Goal: Task Accomplishment & Management: Use online tool/utility

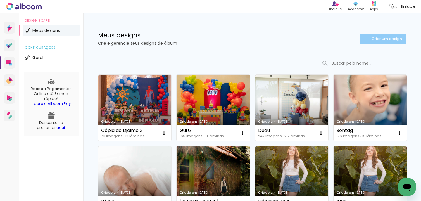
click at [385, 37] on span "Criar um design" at bounding box center [387, 39] width 30 height 4
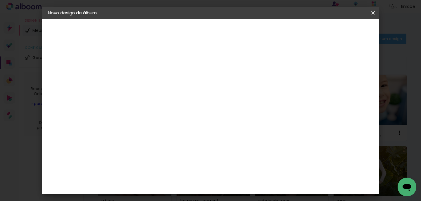
click at [144, 83] on div at bounding box center [144, 83] width 0 height 1
type input "Ka Guto e Gabi"
type paper-input "Ka Guto e Gabi"
click at [204, 31] on paper-button "Avançar" at bounding box center [189, 31] width 29 height 10
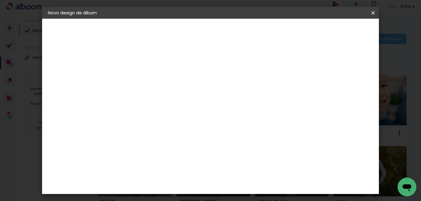
click at [253, 35] on paper-button "Avançar" at bounding box center [238, 31] width 29 height 10
click at [205, 126] on span "20 × 25 cm" at bounding box center [194, 134] width 22 height 16
click at [0, 0] on slot "Avançar" at bounding box center [0, 0] width 0 height 0
click at [341, 33] on span "Iniciar design" at bounding box center [327, 31] width 27 height 4
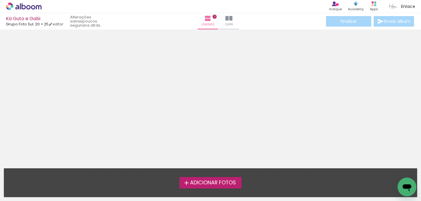
click at [194, 183] on span "Adicionar Fotos" at bounding box center [213, 183] width 46 height 5
click at [0, 0] on input "file" at bounding box center [0, 0] width 0 height 0
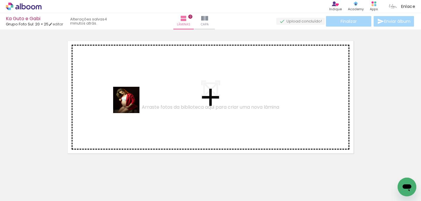
drag, startPoint x: 56, startPoint y: 184, endPoint x: 128, endPoint y: 94, distance: 115.1
click at [128, 94] on quentale-workspace at bounding box center [210, 100] width 421 height 201
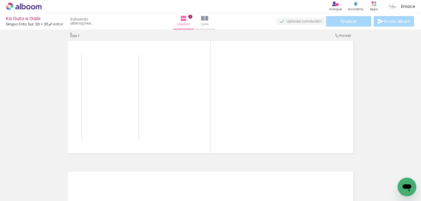
scroll to position [7, 0]
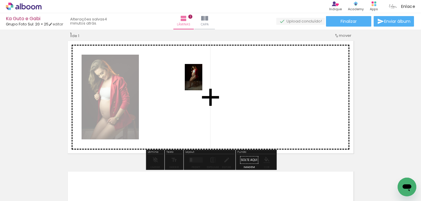
drag, startPoint x: 102, startPoint y: 177, endPoint x: 202, endPoint y: 82, distance: 138.6
click at [202, 82] on quentale-workspace at bounding box center [210, 100] width 421 height 201
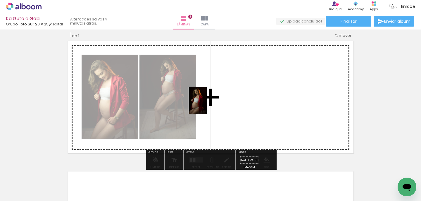
drag, startPoint x: 132, startPoint y: 184, endPoint x: 207, endPoint y: 105, distance: 109.3
click at [207, 105] on quentale-workspace at bounding box center [210, 100] width 421 height 201
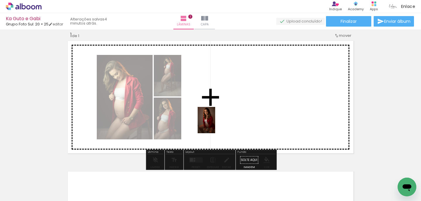
click at [215, 125] on quentale-workspace at bounding box center [210, 100] width 421 height 201
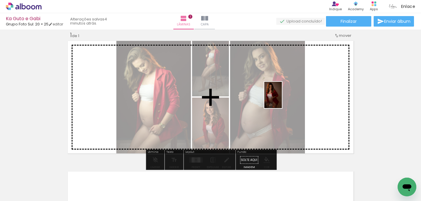
drag, startPoint x: 195, startPoint y: 188, endPoint x: 282, endPoint y: 100, distance: 124.3
click at [282, 100] on quentale-workspace at bounding box center [210, 100] width 421 height 201
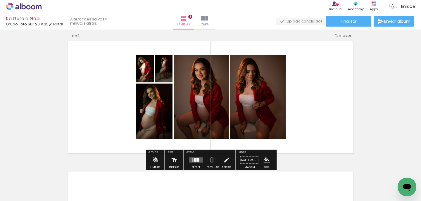
click at [197, 160] on div at bounding box center [198, 160] width 2 height 4
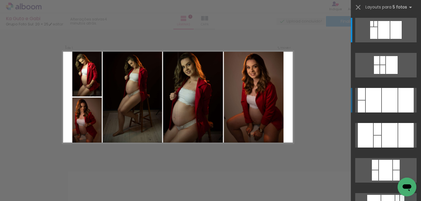
click at [397, 97] on div at bounding box center [390, 100] width 16 height 25
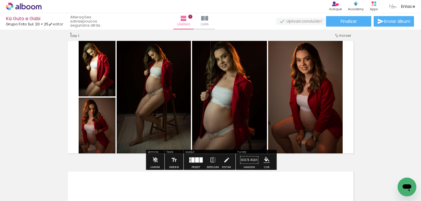
click at [193, 163] on div at bounding box center [196, 160] width 16 height 12
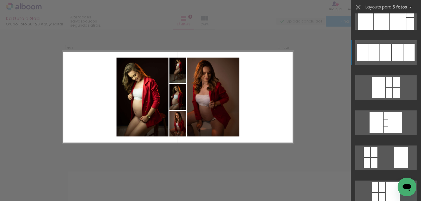
scroll to position [258, 0]
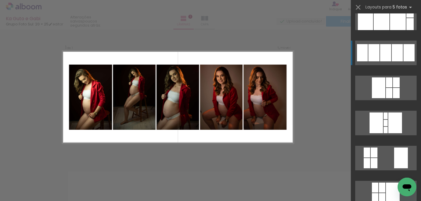
click at [379, 54] on div at bounding box center [374, 52] width 11 height 17
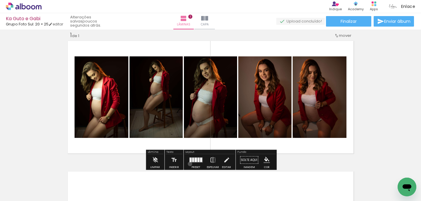
click at [189, 164] on div at bounding box center [196, 160] width 16 height 12
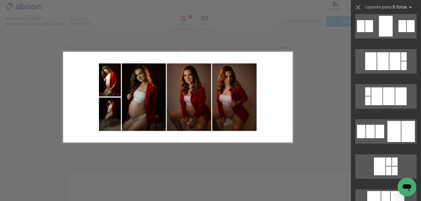
scroll to position [764, 0]
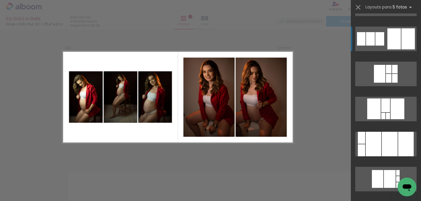
click at [386, 31] on quentale-layouter at bounding box center [385, 39] width 61 height 25
